Goal: Task Accomplishment & Management: Use online tool/utility

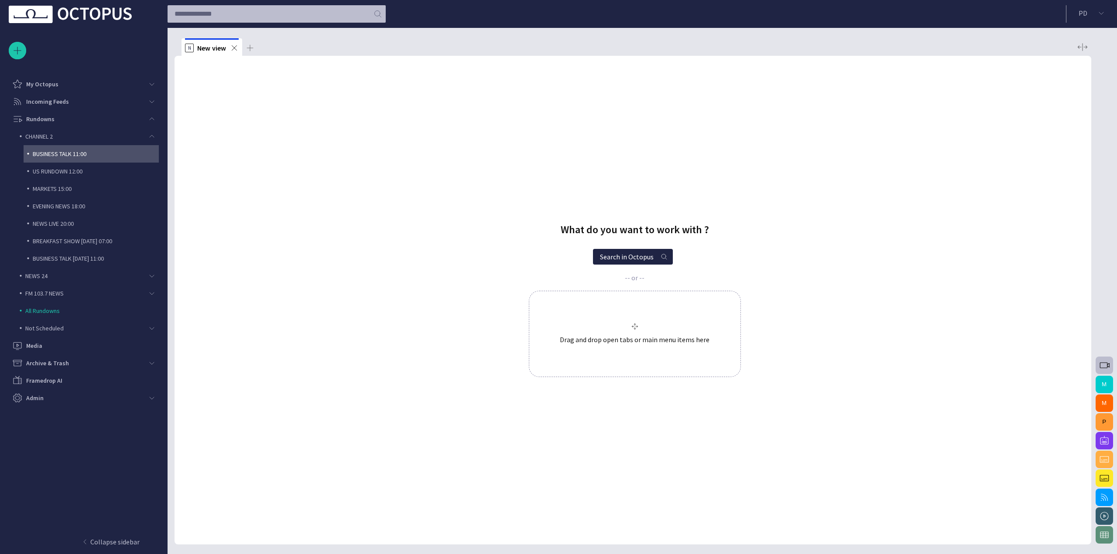
click at [65, 150] on p "BUSINESS TALK 11:00" at bounding box center [96, 154] width 126 height 9
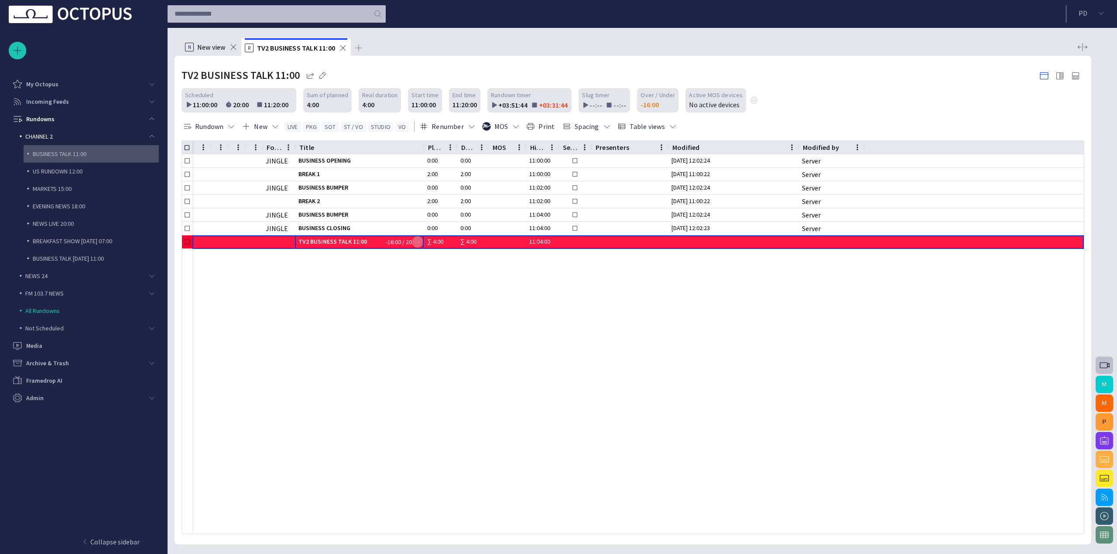
click at [417, 242] on span "button" at bounding box center [417, 242] width 7 height 7
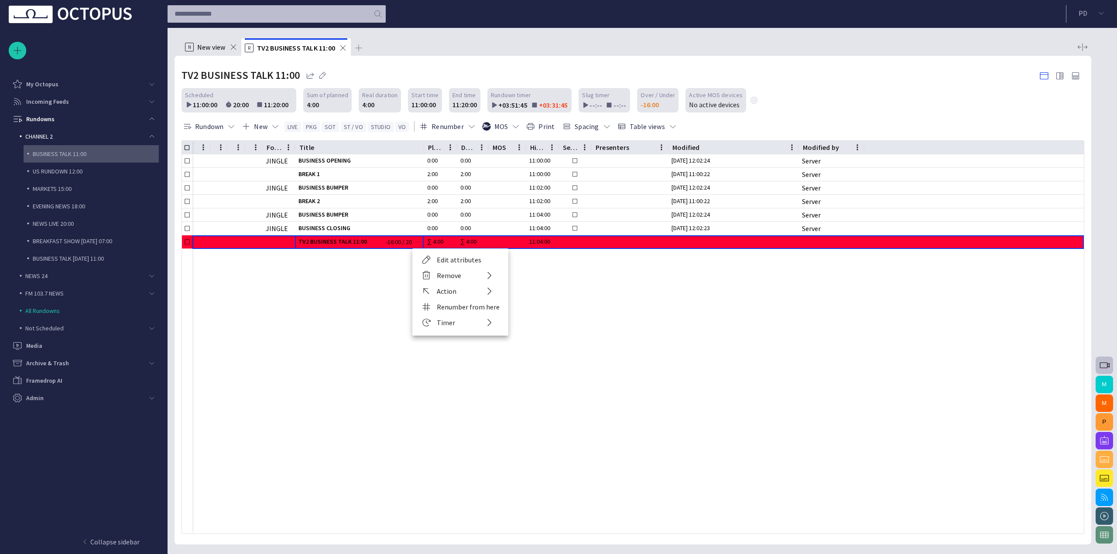
click at [433, 255] on li "Edit attributes" at bounding box center [460, 260] width 96 height 16
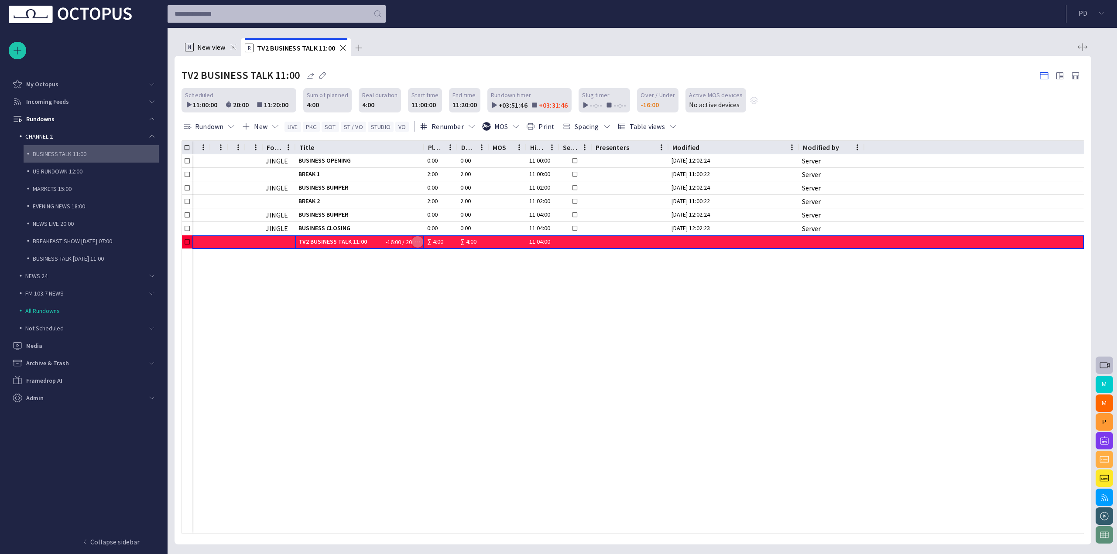
click at [418, 240] on span "button" at bounding box center [417, 242] width 7 height 7
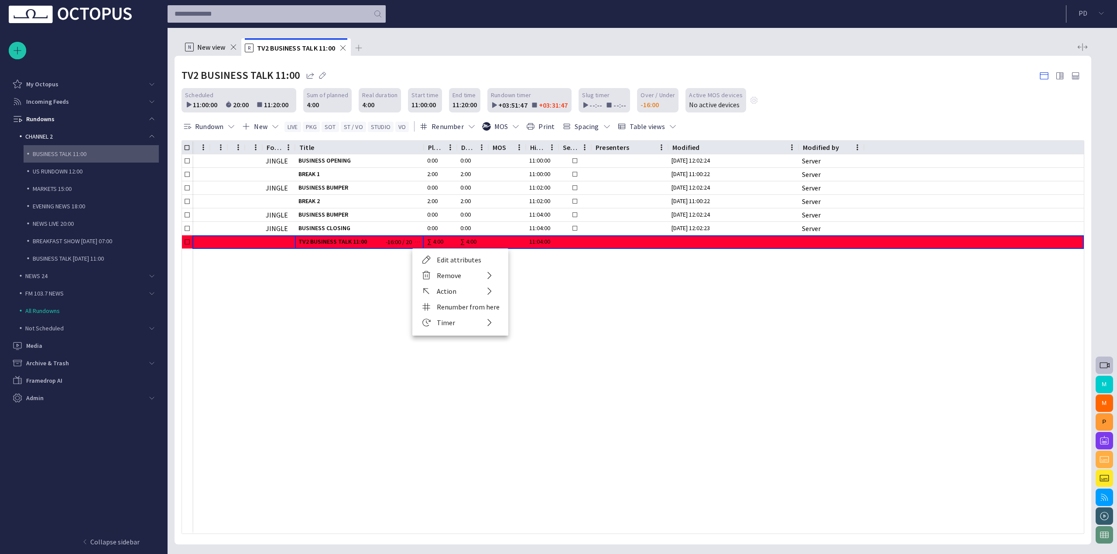
click at [428, 258] on li "Edit attributes" at bounding box center [460, 260] width 96 height 16
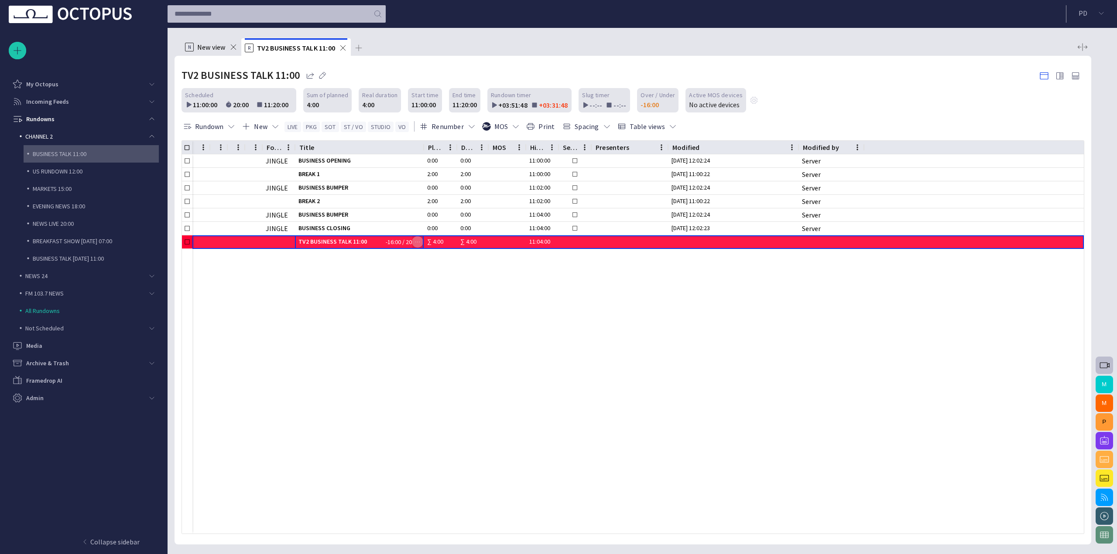
click at [416, 238] on button "button" at bounding box center [417, 242] width 10 height 13
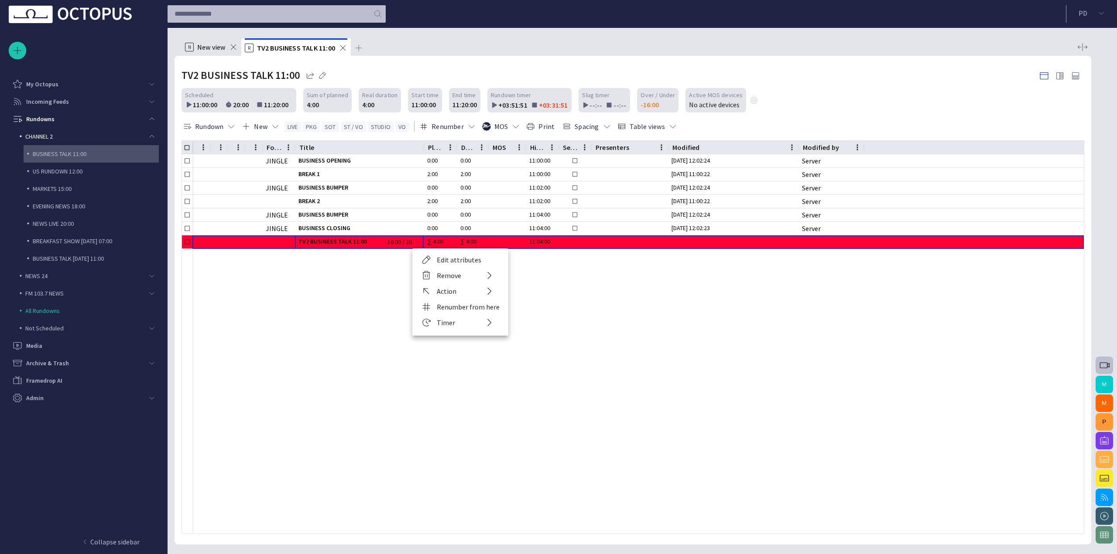
click at [395, 241] on div at bounding box center [558, 277] width 1117 height 554
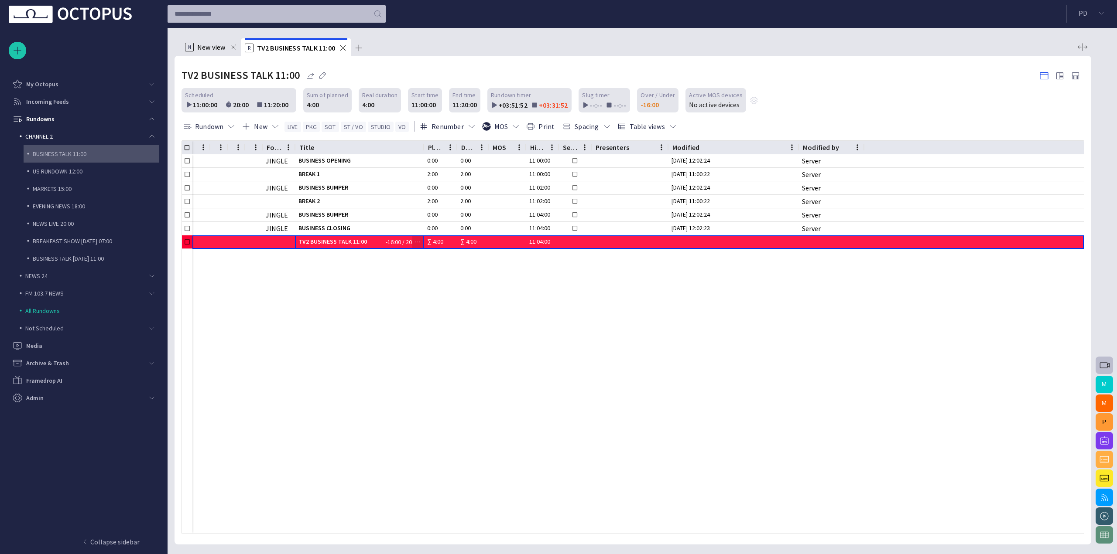
click at [415, 241] on span "button" at bounding box center [417, 242] width 7 height 7
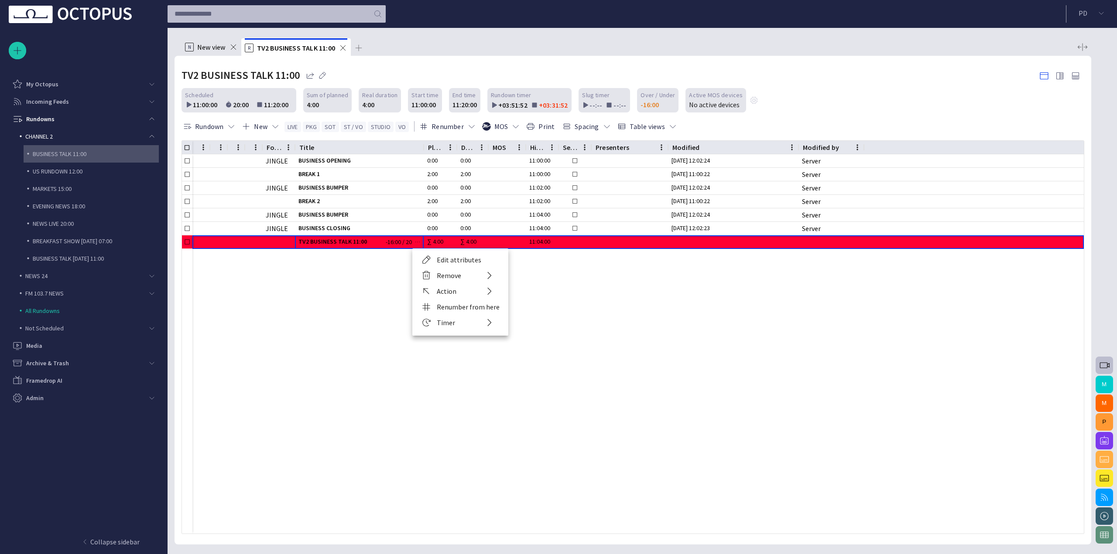
click at [359, 253] on div at bounding box center [558, 277] width 1117 height 554
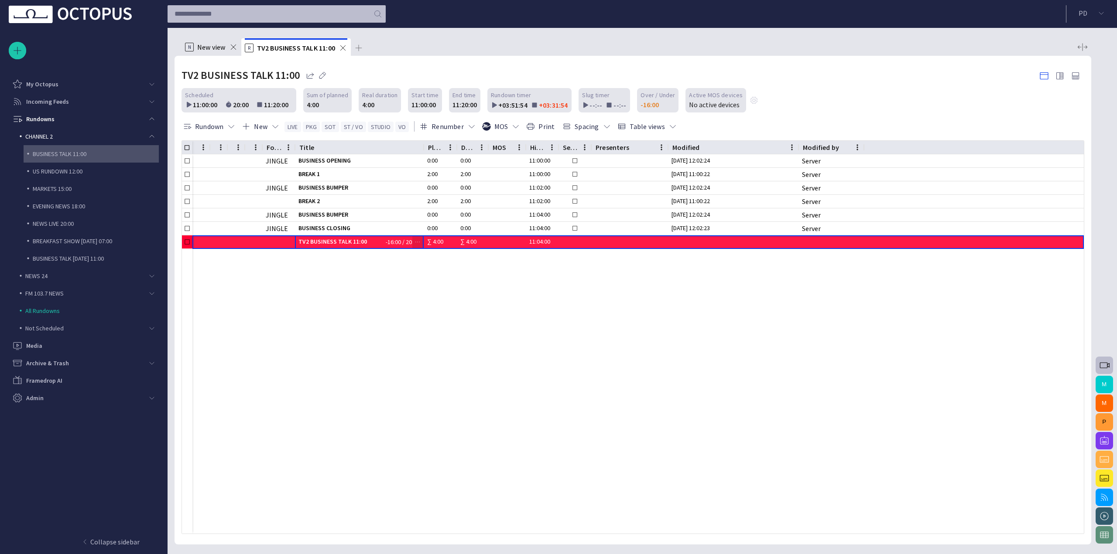
click at [421, 241] on button "button" at bounding box center [417, 242] width 10 height 13
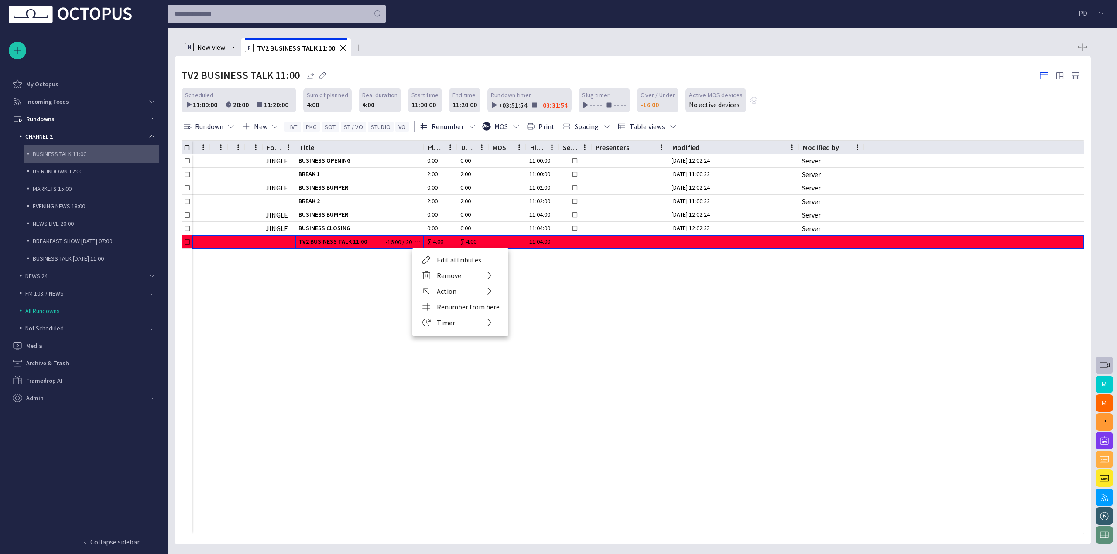
click at [439, 257] on li "Edit attributes" at bounding box center [460, 260] width 96 height 16
click at [414, 257] on div "JINGLE BUSINESS OPENING 0:00 0:00 11:00:00 [DATE] 12:02:24 Server BREAK 1 2:00 …" at bounding box center [633, 343] width 902 height 379
